Goal: Use online tool/utility: Utilize a website feature to perform a specific function

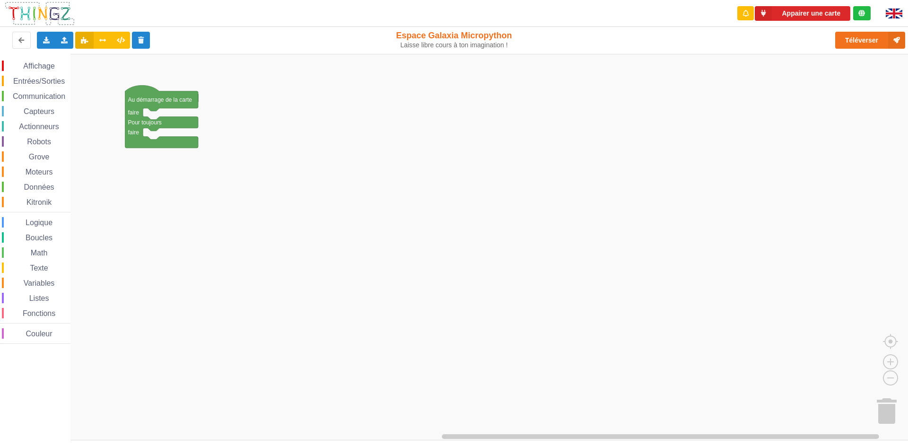
click at [56, 93] on span "Communication" at bounding box center [38, 96] width 55 height 8
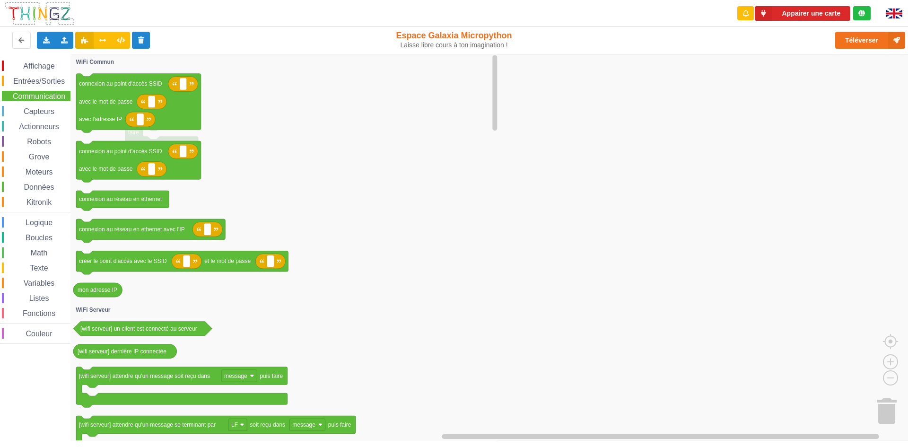
click at [25, 237] on span "Boucles" at bounding box center [39, 238] width 30 height 8
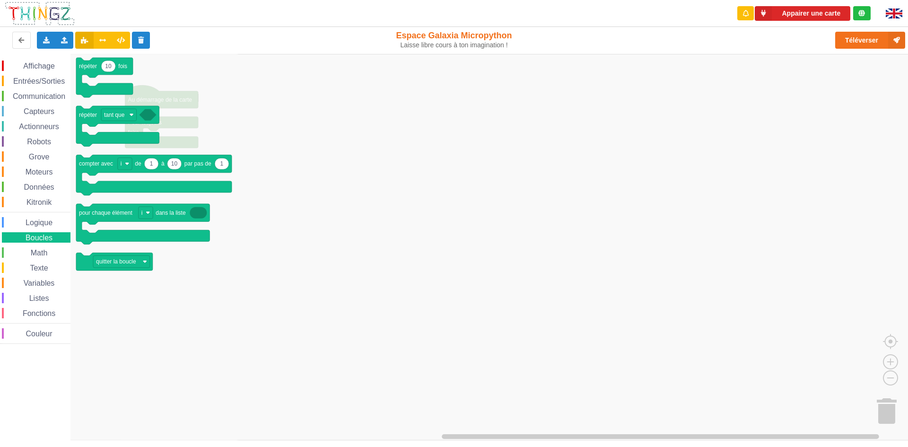
click at [40, 253] on span "Math" at bounding box center [39, 253] width 20 height 8
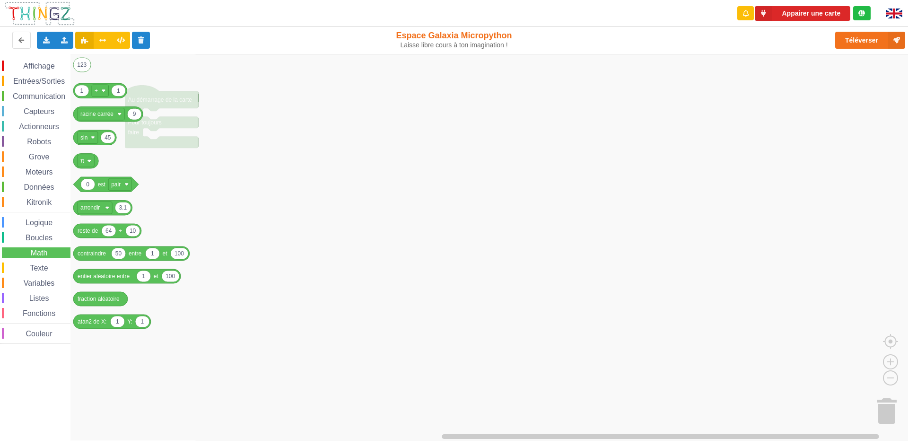
click at [44, 91] on div "Communication" at bounding box center [36, 96] width 69 height 10
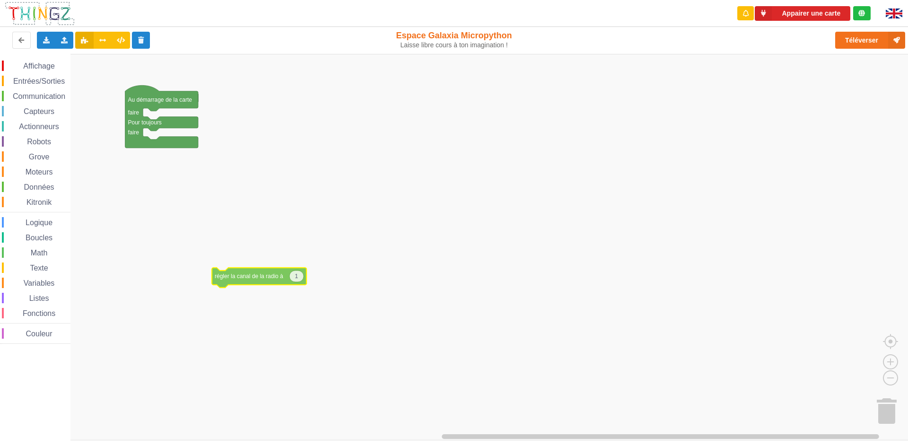
click at [265, 196] on div "Affichage Entrées/Sorties Communication Capteurs Actionneurs Robots Grove Moteu…" at bounding box center [457, 247] width 915 height 386
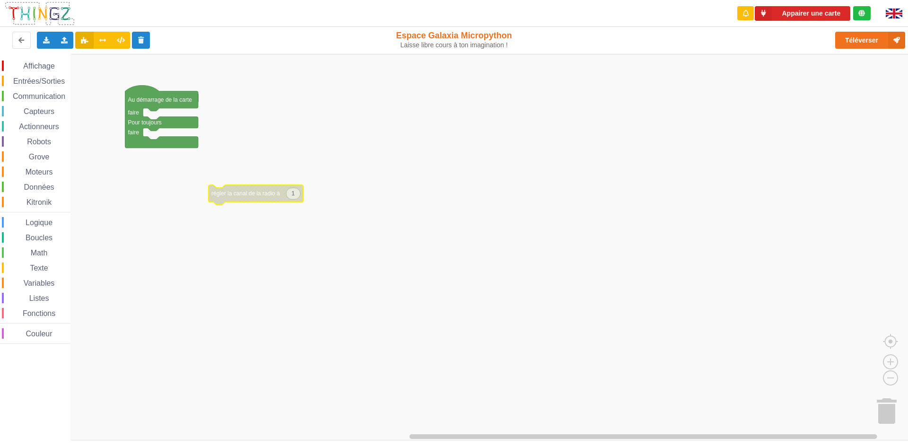
click at [236, 172] on rect "Espace de travail de Blocky" at bounding box center [457, 247] width 915 height 386
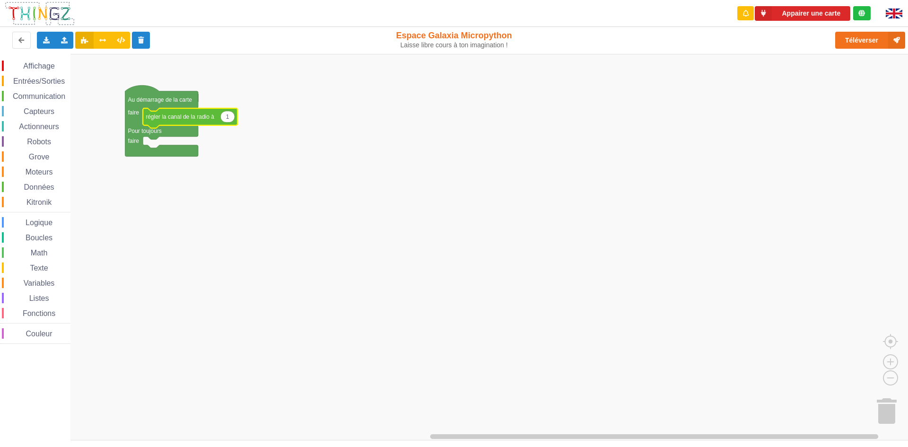
click at [232, 122] on icon "Espace de travail de Blocky" at bounding box center [227, 116] width 14 height 11
type input "6"
click at [66, 37] on icon at bounding box center [65, 40] width 8 height 6
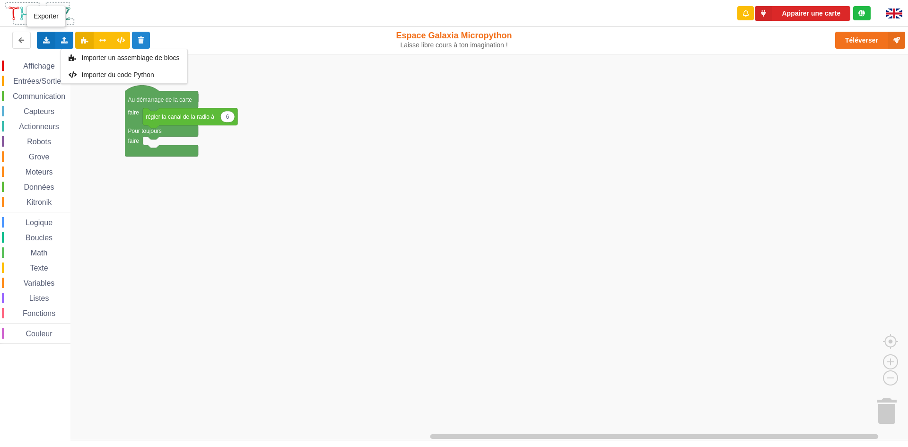
click at [43, 37] on icon at bounding box center [46, 40] width 8 height 6
click at [61, 42] on icon at bounding box center [65, 40] width 8 height 6
click at [49, 44] on div "Exporter l'assemblage de blocs Exporter l'assemblage de blocs au format Python" at bounding box center [46, 40] width 18 height 17
click at [84, 60] on span "Exporter l'assemblage de blocs" at bounding box center [104, 58] width 92 height 8
click at [44, 37] on icon at bounding box center [46, 40] width 8 height 6
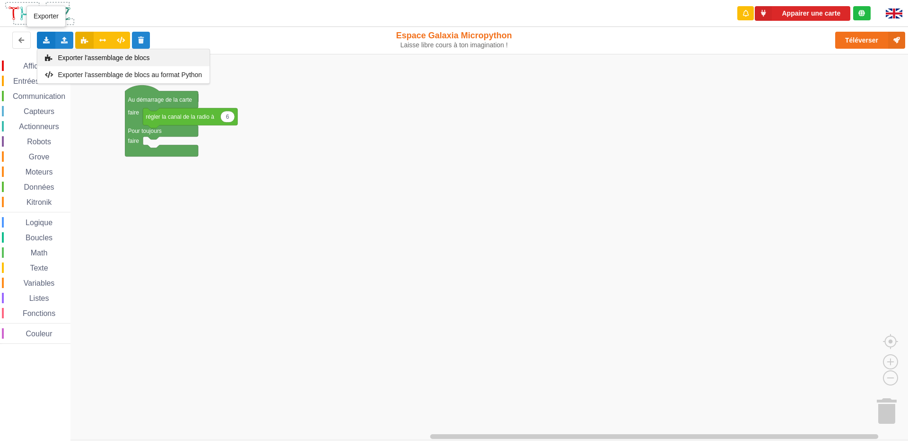
click at [107, 56] on span "Exporter l'assemblage de blocs" at bounding box center [104, 58] width 92 height 8
click at [50, 38] on icon at bounding box center [46, 40] width 8 height 6
click at [90, 59] on span "Exporter l'assemblage de blocs" at bounding box center [104, 58] width 92 height 8
click at [47, 39] on icon at bounding box center [46, 40] width 8 height 6
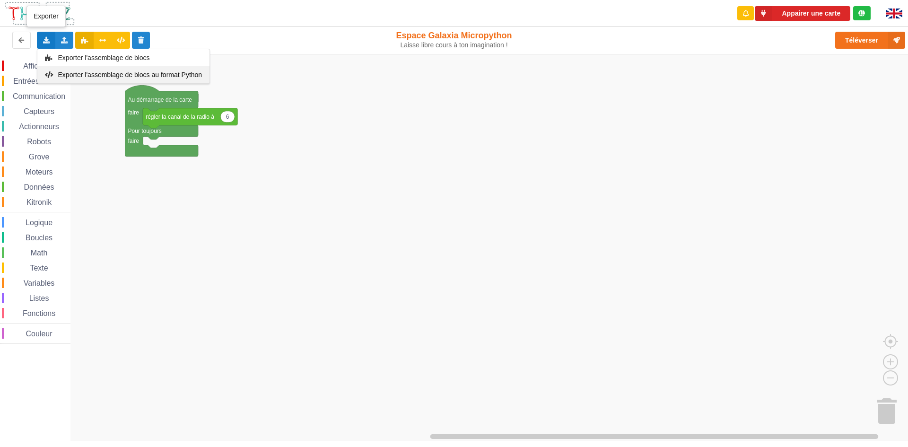
click at [71, 75] on span "Exporter l'assemblage de blocs au format Python" at bounding box center [130, 75] width 144 height 8
click at [50, 40] on div "Exporter l'assemblage de blocs Exporter l'assemblage de blocs au format Python" at bounding box center [46, 40] width 18 height 17
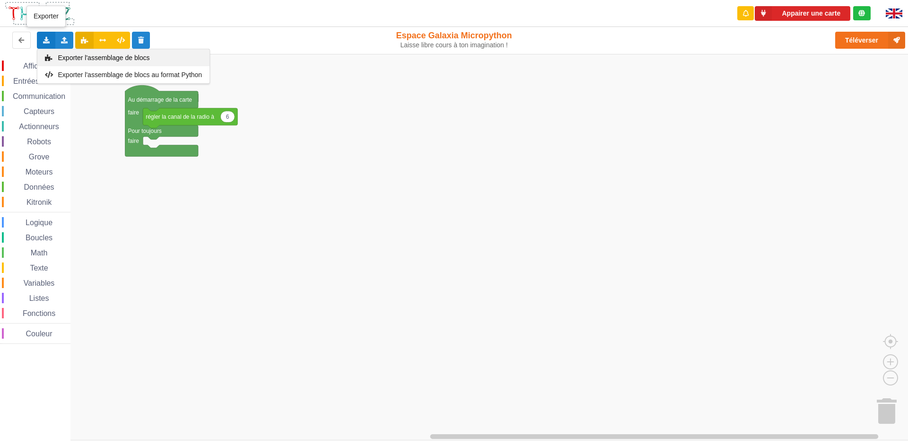
click at [103, 56] on span "Exporter l'assemblage de blocs" at bounding box center [104, 58] width 92 height 8
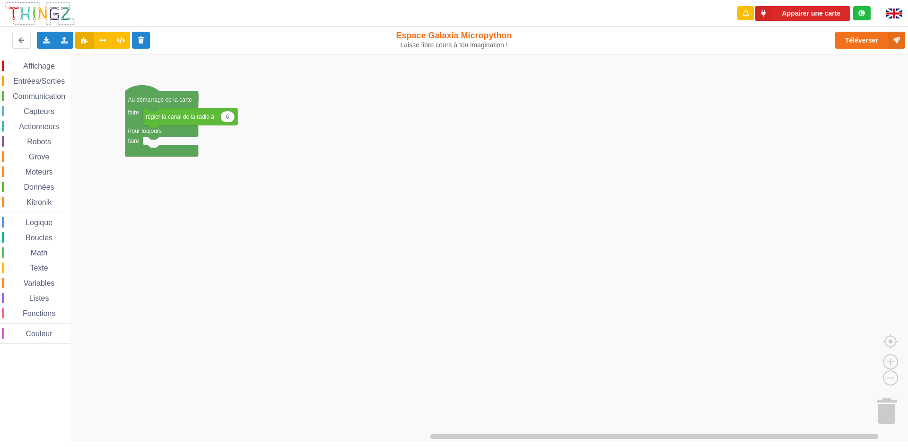
click at [39, 96] on span "Communication" at bounding box center [38, 96] width 55 height 8
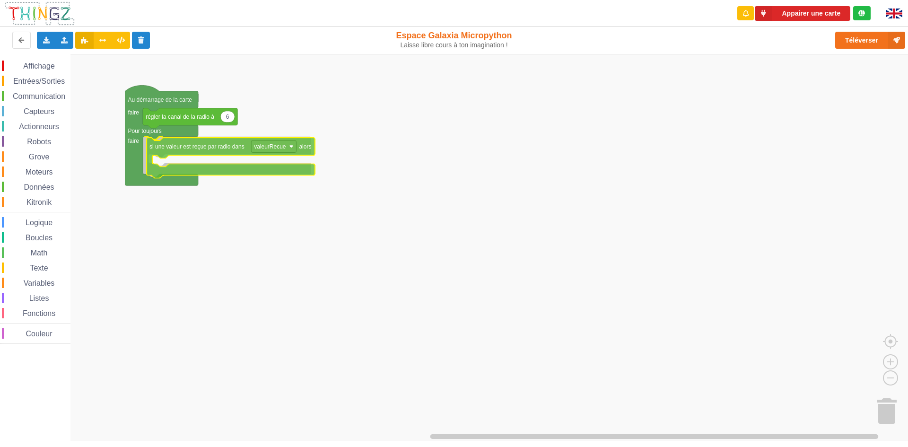
click at [233, 144] on div "Affichage Entrées/Sorties Communication Capteurs Actionneurs Robots Grove Moteu…" at bounding box center [457, 247] width 915 height 386
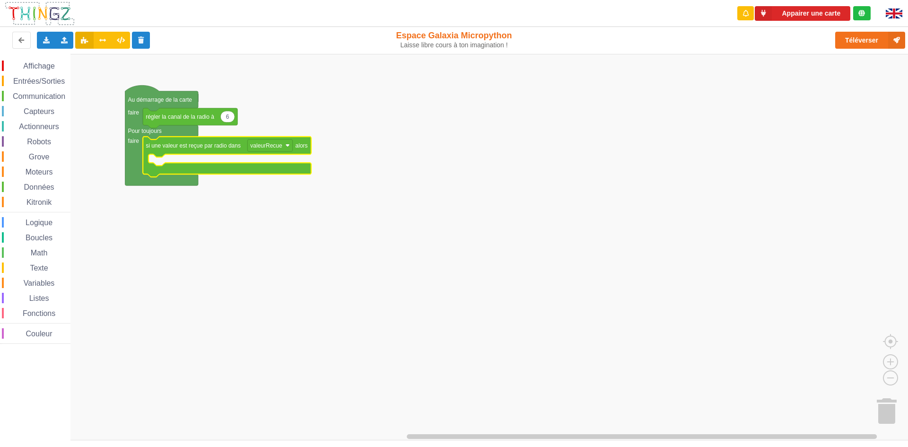
click at [26, 64] on span "Affichage" at bounding box center [39, 66] width 34 height 8
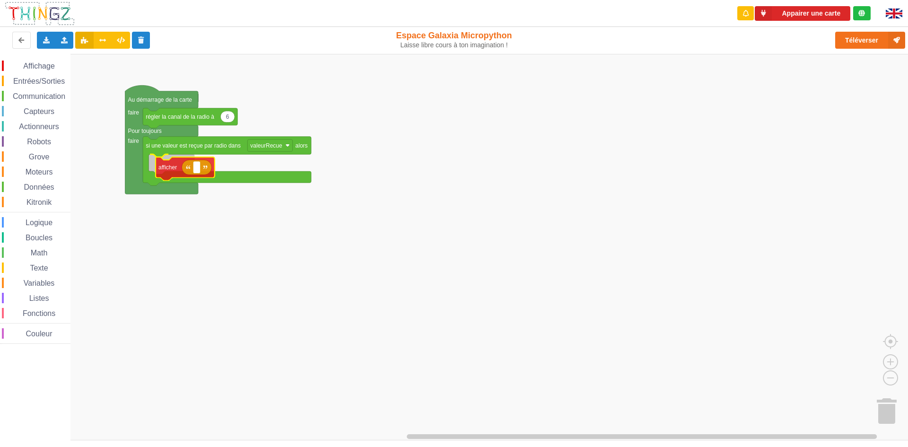
click at [157, 172] on div "Affichage Entrées/Sorties Communication Capteurs Actionneurs Robots Grove Moteu…" at bounding box center [457, 247] width 915 height 386
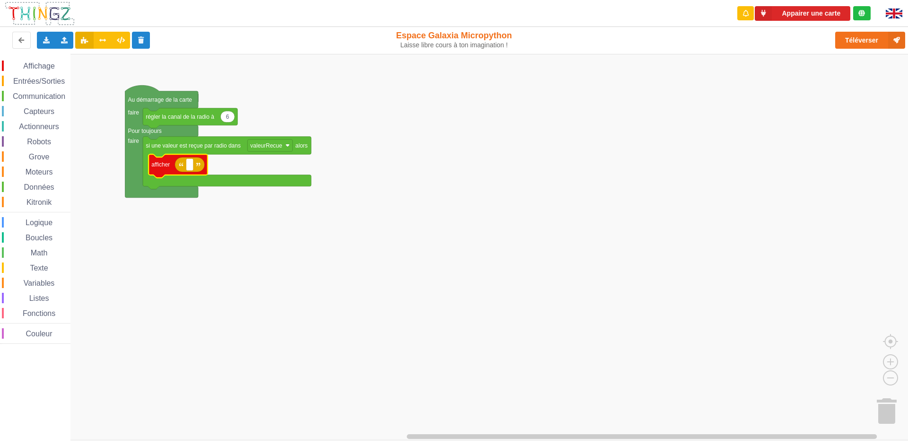
click at [192, 172] on icon "Espace de travail de Blocky" at bounding box center [190, 164] width 30 height 15
click at [198, 167] on icon "Espace de travail de Blocky" at bounding box center [190, 164] width 30 height 15
click at [191, 168] on rect "Espace de travail de Blocky" at bounding box center [189, 164] width 7 height 12
click at [184, 169] on icon "Espace de travail de Blocky" at bounding box center [190, 164] width 30 height 15
click at [47, 163] on div "Affichage Entrées/Sorties Communication Capteurs Actionneurs Robots Grove Moteu…" at bounding box center [35, 202] width 70 height 283
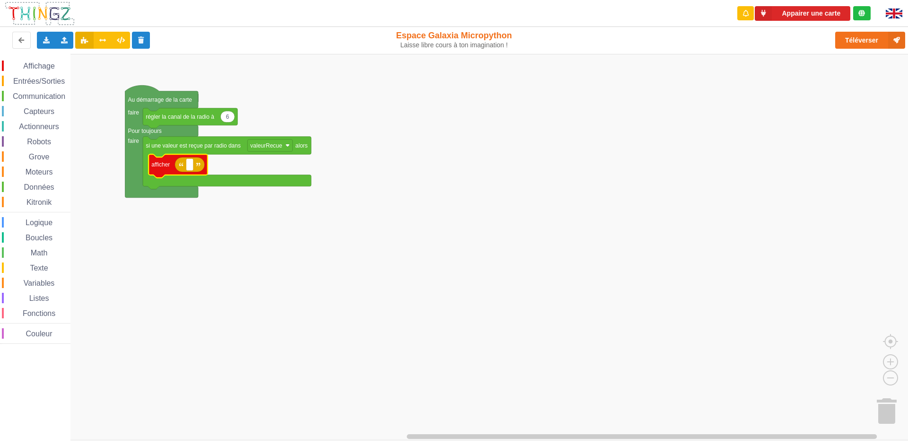
click at [42, 157] on span "Grove" at bounding box center [39, 157] width 24 height 8
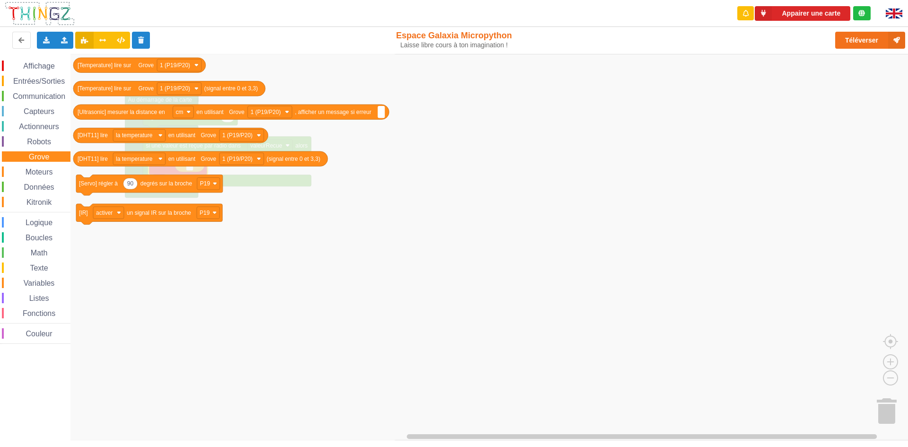
click at [44, 175] on span "Moteurs" at bounding box center [39, 172] width 30 height 8
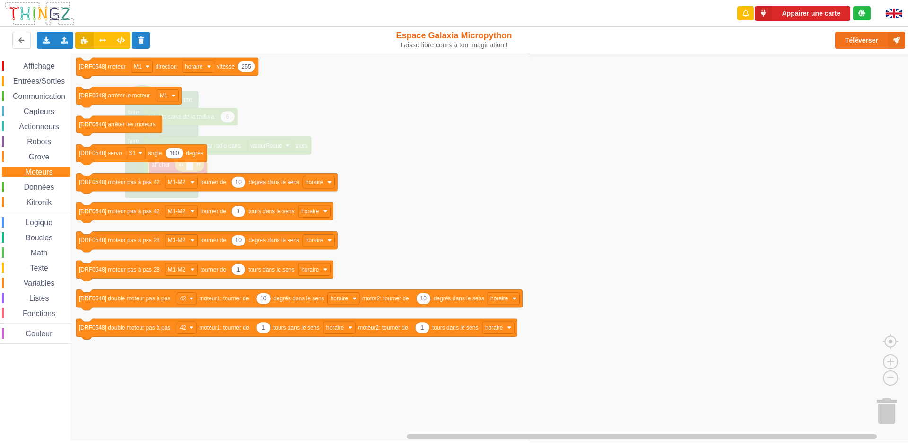
click at [43, 160] on span "Grove" at bounding box center [39, 157] width 24 height 8
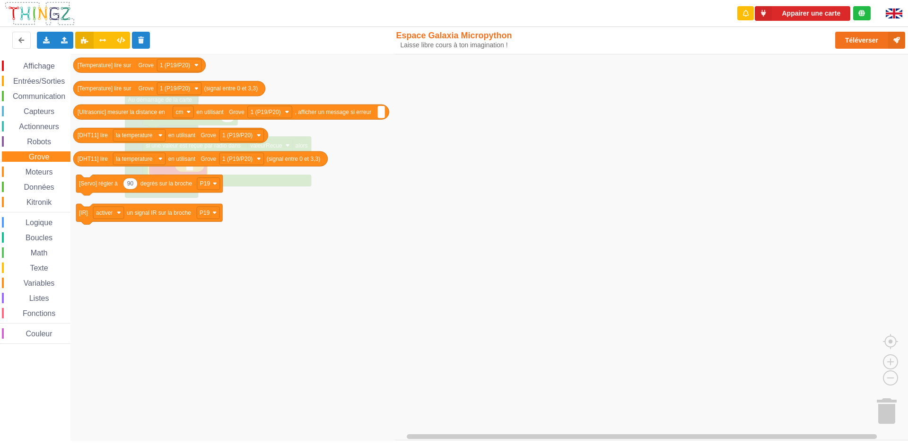
click at [44, 283] on span "Variables" at bounding box center [39, 283] width 34 height 8
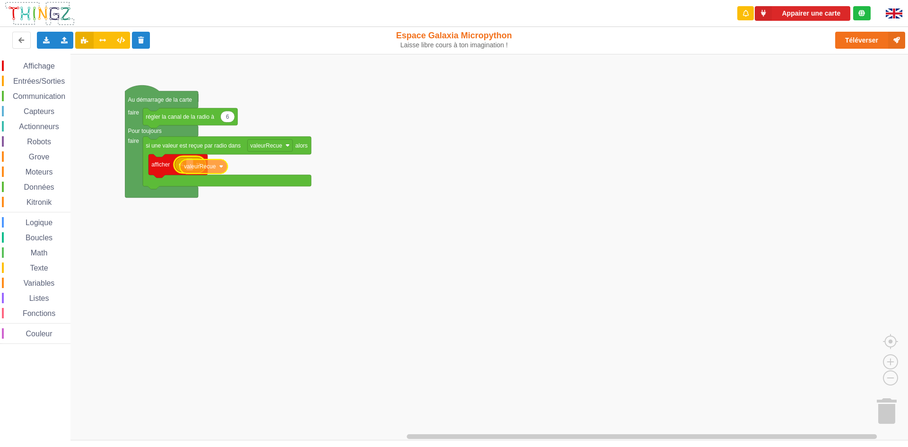
click at [197, 169] on div "Affichage Entrées/Sorties Communication Capteurs Actionneurs Robots Grove Moteu…" at bounding box center [457, 247] width 915 height 386
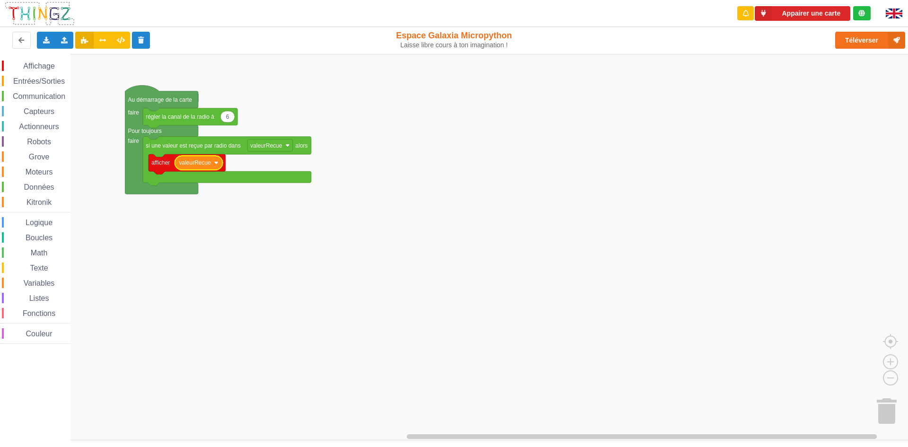
click at [34, 84] on span "Entrées/Sorties" at bounding box center [39, 81] width 54 height 8
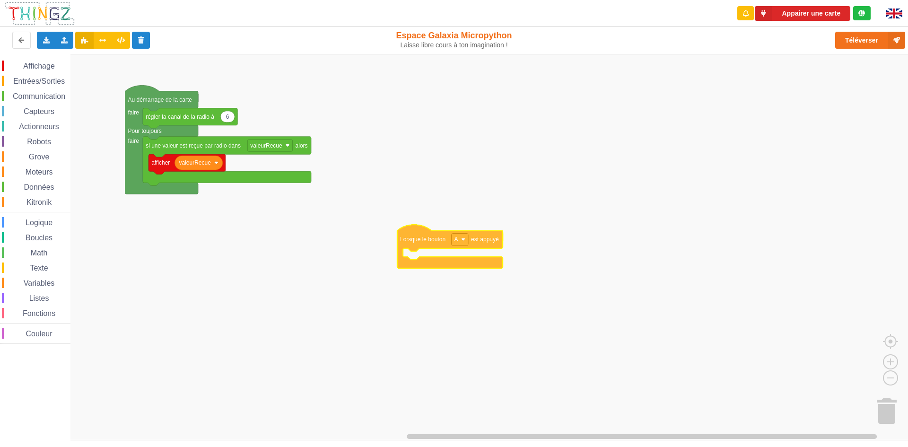
click at [422, 241] on div "Affichage Entrées/Sorties Communication Capteurs Actionneurs Robots Grove Moteu…" at bounding box center [457, 247] width 915 height 386
click at [42, 100] on div "Communication" at bounding box center [36, 96] width 69 height 10
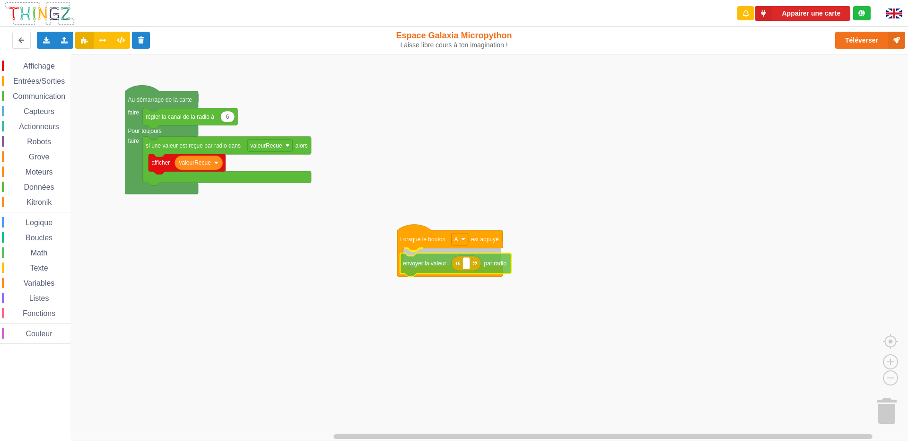
click at [433, 264] on div "Affichage Entrées/Sorties Communication Capteurs Actionneurs Robots Grove Moteu…" at bounding box center [457, 247] width 915 height 386
click at [472, 263] on rect "Espace de travail de Blocky" at bounding box center [468, 258] width 7 height 12
type input "slt"
click at [475, 258] on rect "Espace de travail de Blocky" at bounding box center [471, 258] width 12 height 12
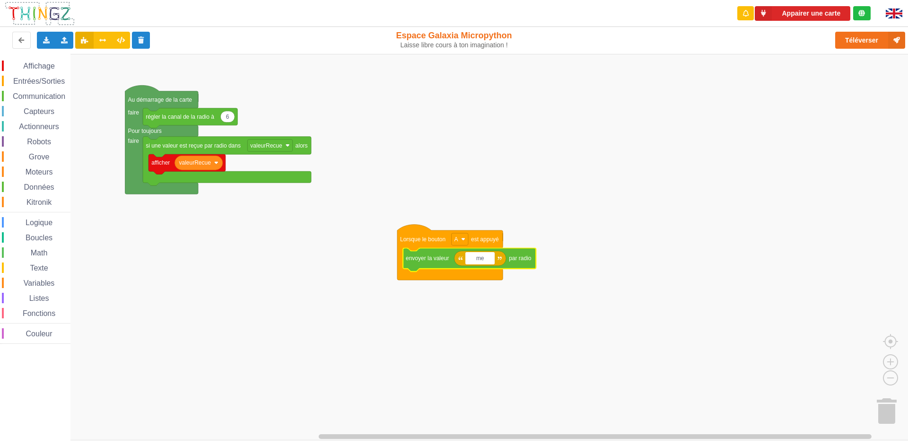
type input "m"
type input "ilot 1 slt ilot 2"
click at [65, 40] on icon at bounding box center [65, 40] width 8 height 6
click at [110, 56] on span "Importer un assemblage de blocs" at bounding box center [130, 58] width 98 height 8
click at [849, 39] on button "Téléverser" at bounding box center [870, 40] width 70 height 17
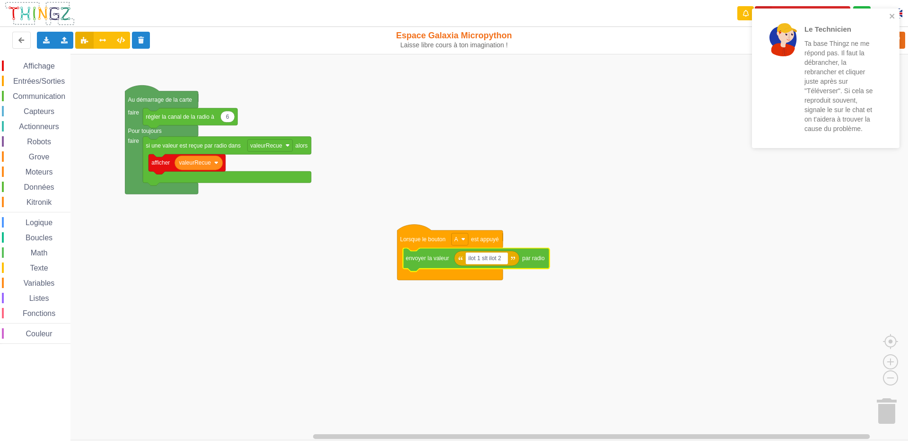
click at [654, 130] on rect "Espace de travail de Blocky" at bounding box center [457, 247] width 915 height 386
click at [892, 13] on icon "close" at bounding box center [892, 16] width 7 height 8
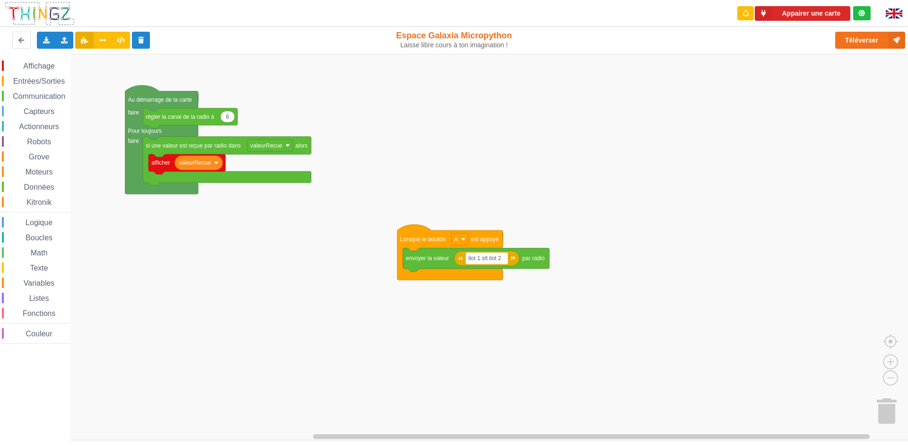
click at [890, 36] on div "Le Technicien Ta base Thingz ne me répond pas. Il faut la débrancher, la rebran…" at bounding box center [825, 82] width 151 height 150
click at [884, 44] on button "Téléverser" at bounding box center [870, 40] width 70 height 17
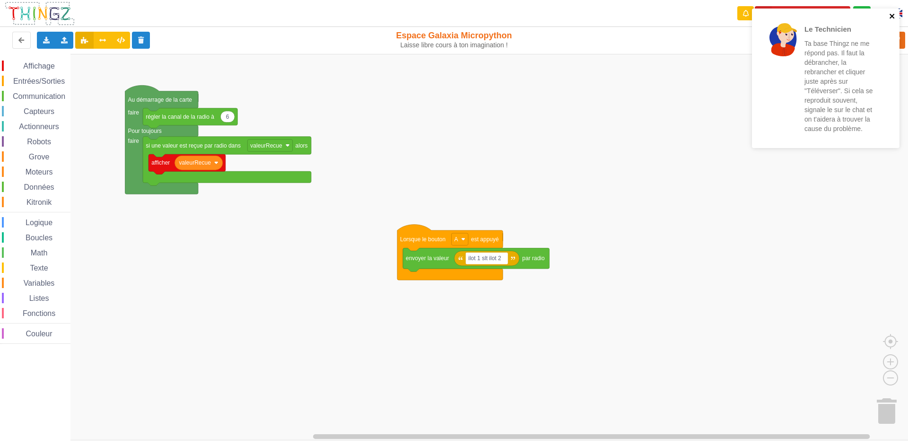
click at [890, 13] on icon "close" at bounding box center [892, 16] width 7 height 8
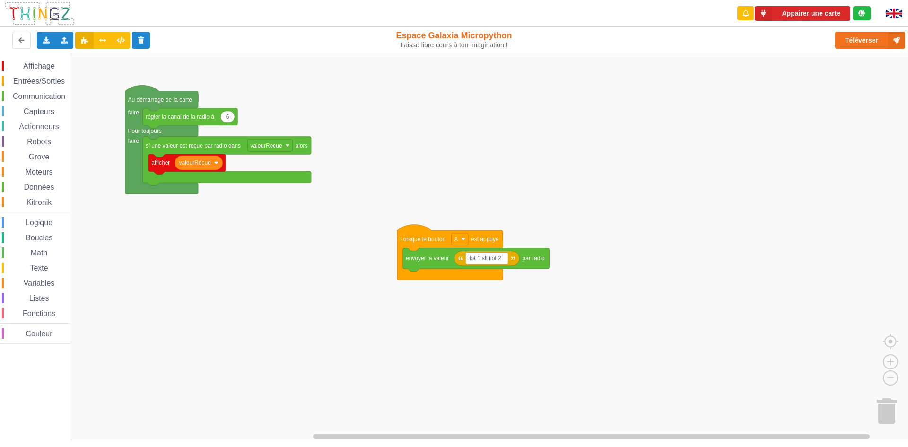
click at [810, 13] on div "Le Technicien Ta base Thingz ne me répond pas. Il faut la débrancher, la rebran…" at bounding box center [825, 82] width 151 height 150
click at [810, 10] on button "Appairer une carte" at bounding box center [803, 13] width 96 height 15
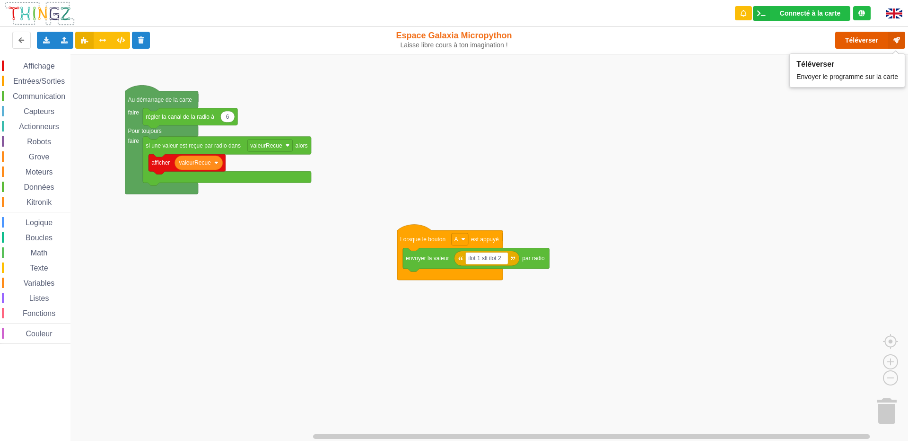
click at [884, 37] on button "Téléverser" at bounding box center [870, 40] width 70 height 17
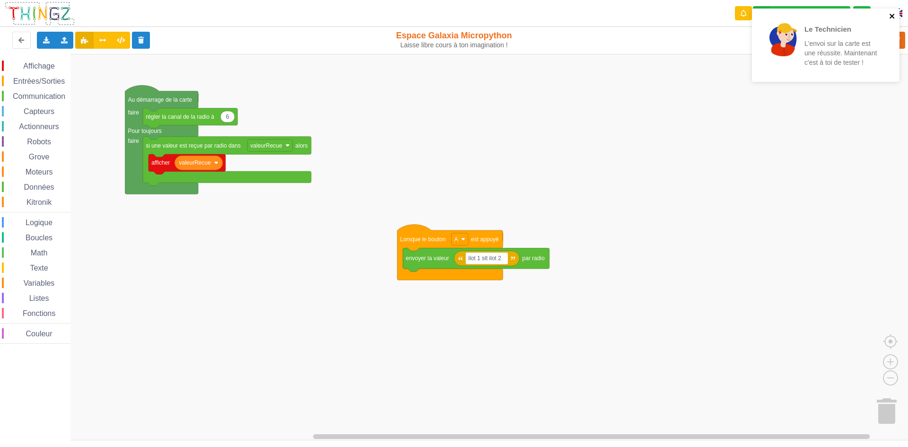
click at [892, 13] on icon "close" at bounding box center [892, 16] width 7 height 8
